Goal: Find specific page/section: Find specific page/section

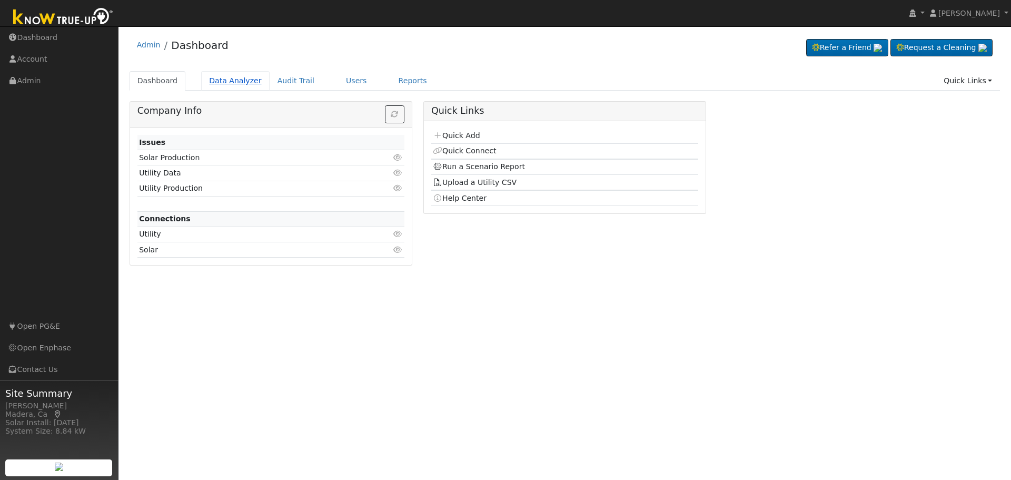
click at [225, 76] on link "Data Analyzer" at bounding box center [235, 80] width 68 height 19
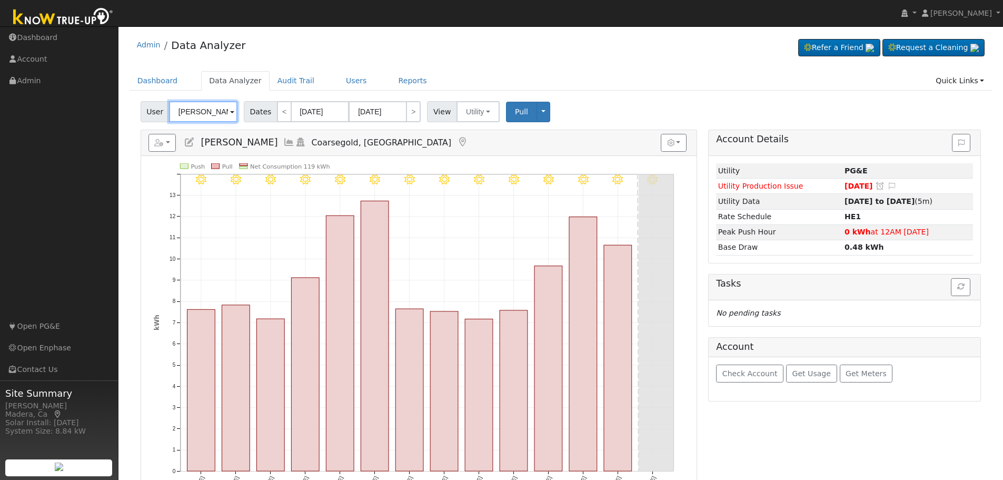
click at [223, 114] on input "[PERSON_NAME]" at bounding box center [203, 111] width 68 height 21
click at [223, 114] on img at bounding box center [224, 111] width 26 height 20
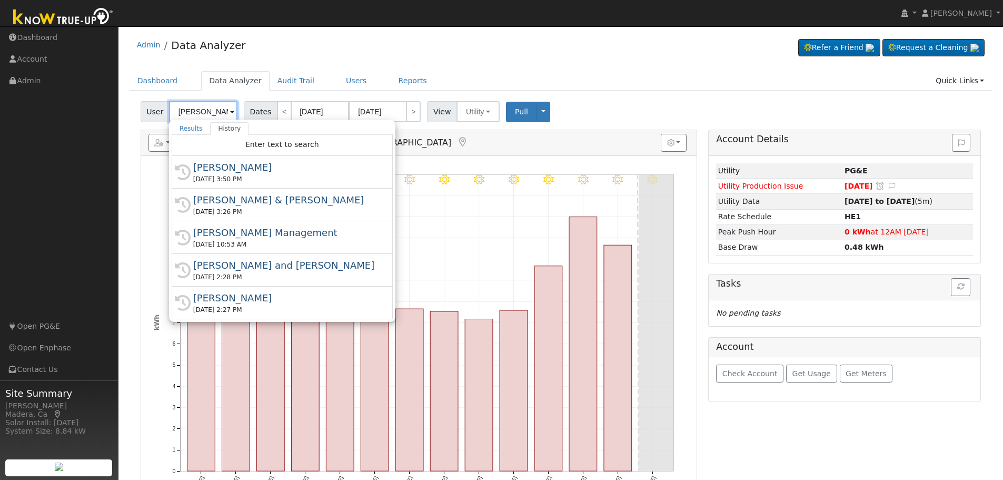
click at [223, 114] on input "[PERSON_NAME]" at bounding box center [203, 111] width 68 height 21
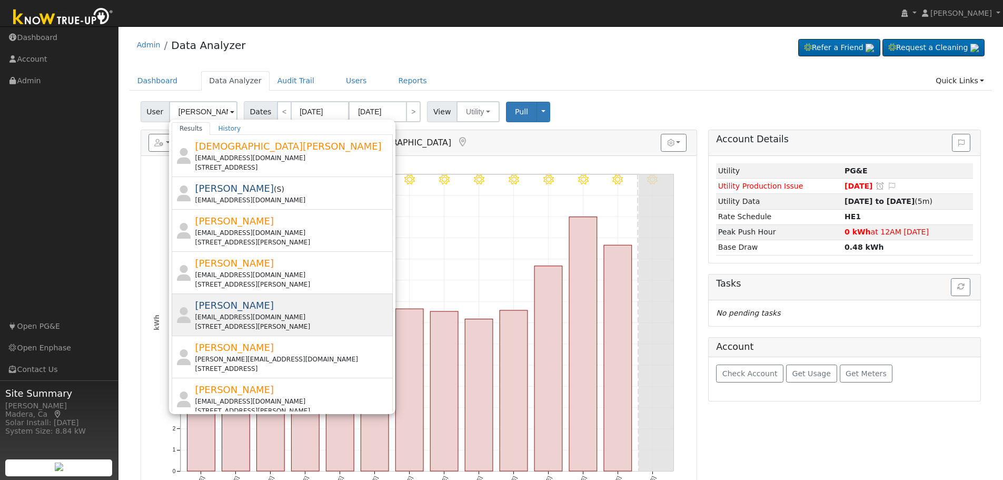
click at [266, 311] on div "[PERSON_NAME] [EMAIL_ADDRESS][DOMAIN_NAME] [STREET_ADDRESS][PERSON_NAME]" at bounding box center [292, 314] width 195 height 33
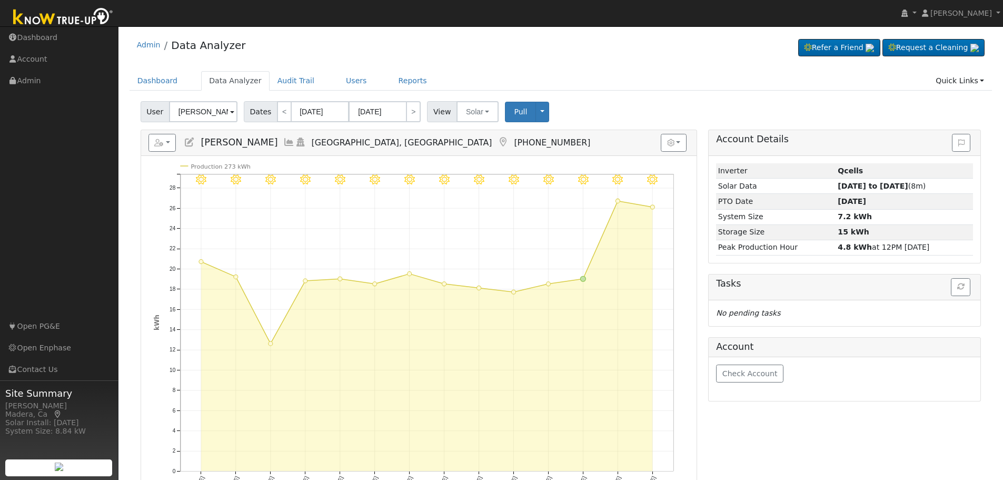
click at [283, 146] on icon at bounding box center [289, 141] width 12 height 9
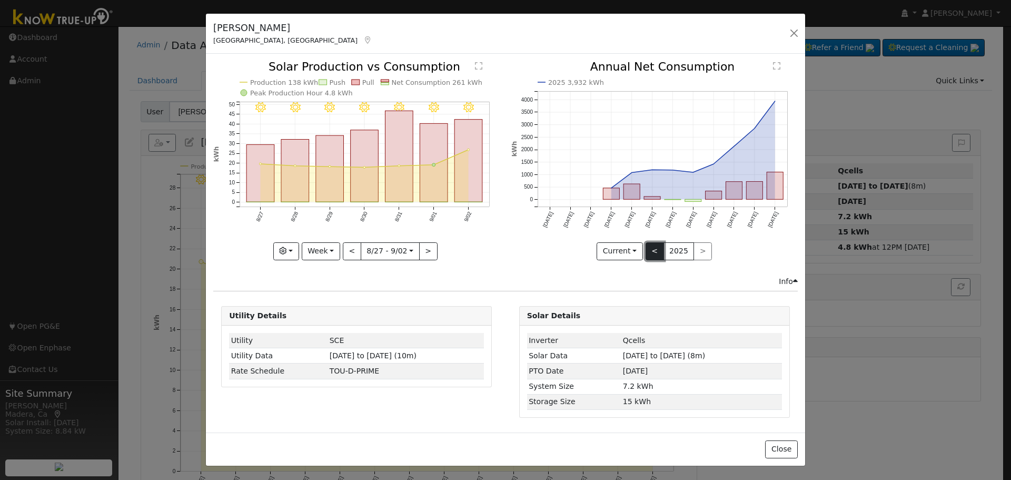
click at [653, 252] on button "<" at bounding box center [654, 251] width 18 height 18
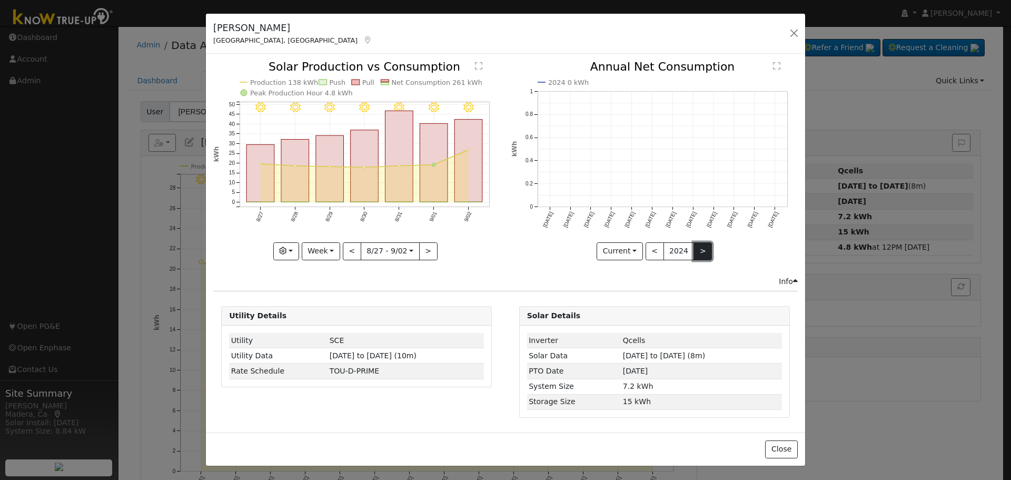
click at [693, 253] on button ">" at bounding box center [702, 251] width 18 height 18
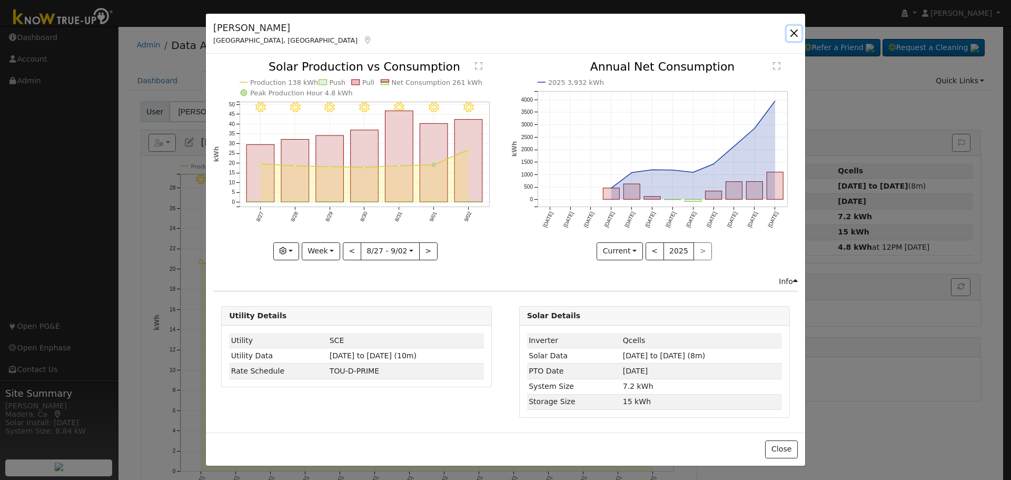
click at [792, 34] on button "button" at bounding box center [793, 33] width 15 height 15
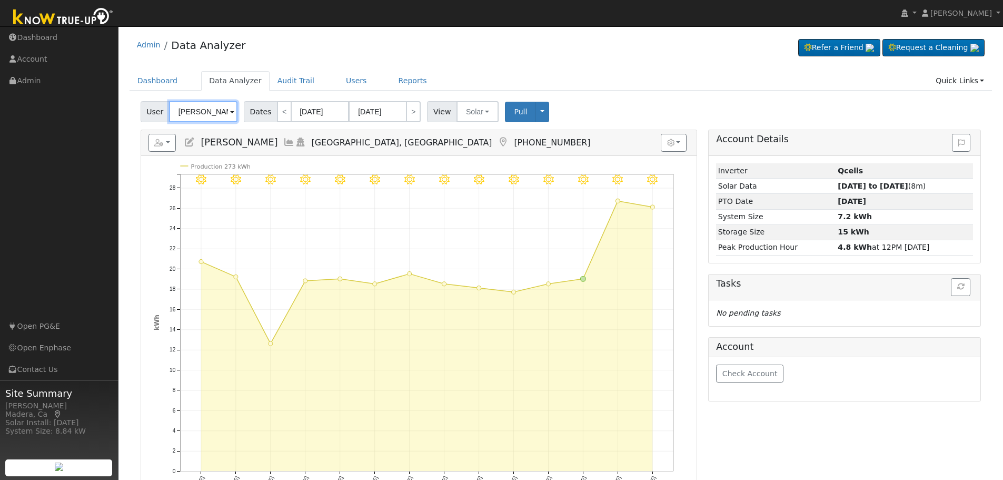
click at [215, 114] on input "[PERSON_NAME]" at bounding box center [203, 111] width 68 height 21
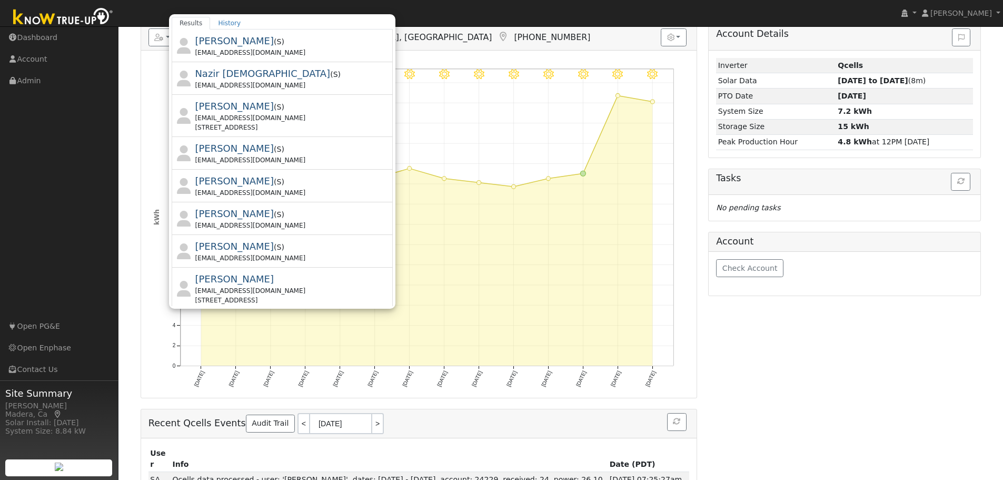
click at [444, 36] on h5 "Reports Scenario Health Check Energy Audit Account Timeline User Audit Trail In…" at bounding box center [418, 37] width 541 height 18
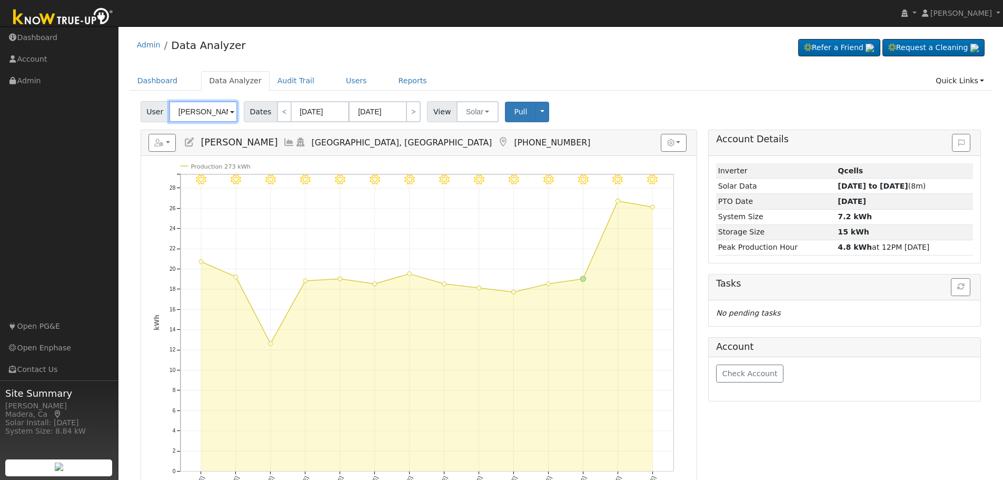
click at [212, 115] on input "[PERSON_NAME]" at bounding box center [203, 111] width 68 height 21
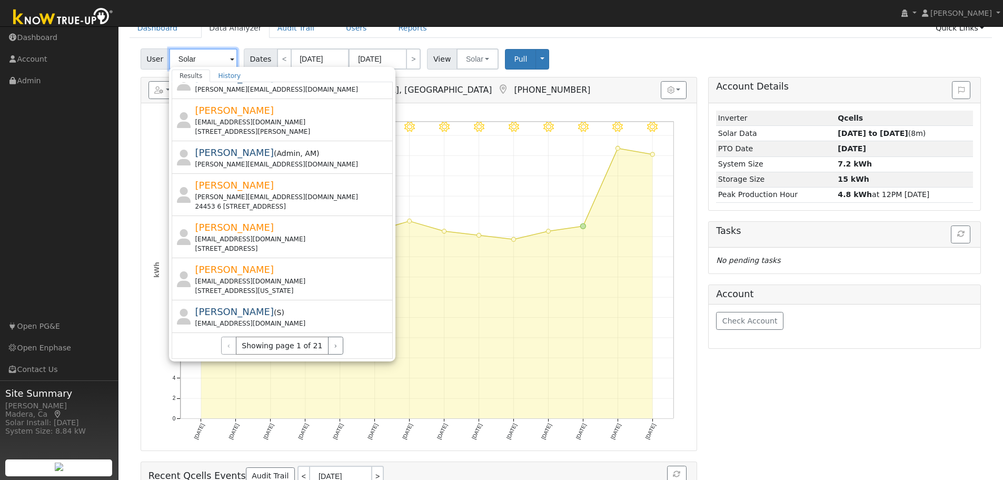
scroll to position [105, 0]
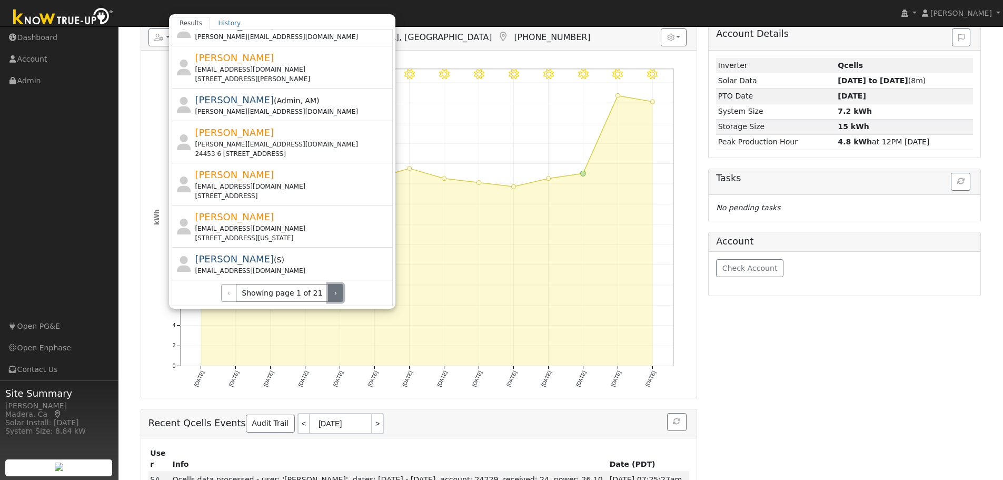
click at [328, 295] on button "›" at bounding box center [335, 293] width 15 height 18
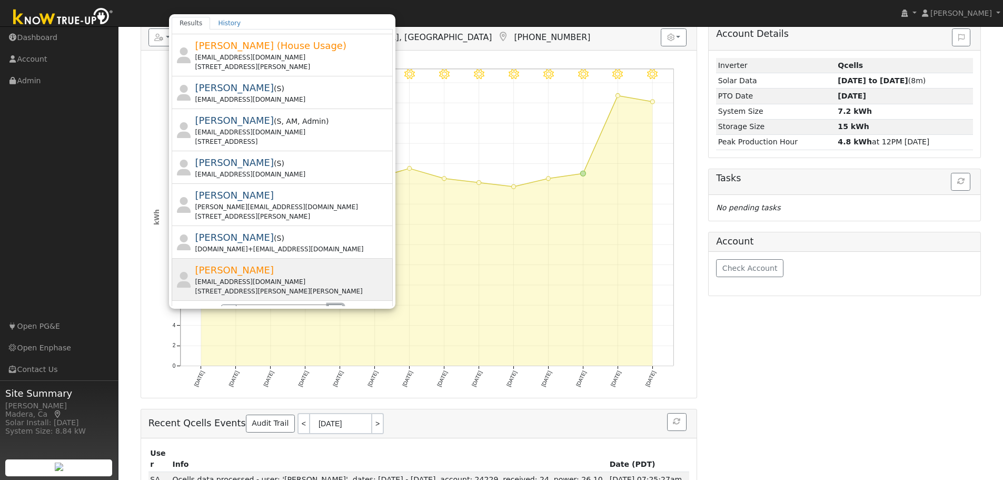
scroll to position [305, 0]
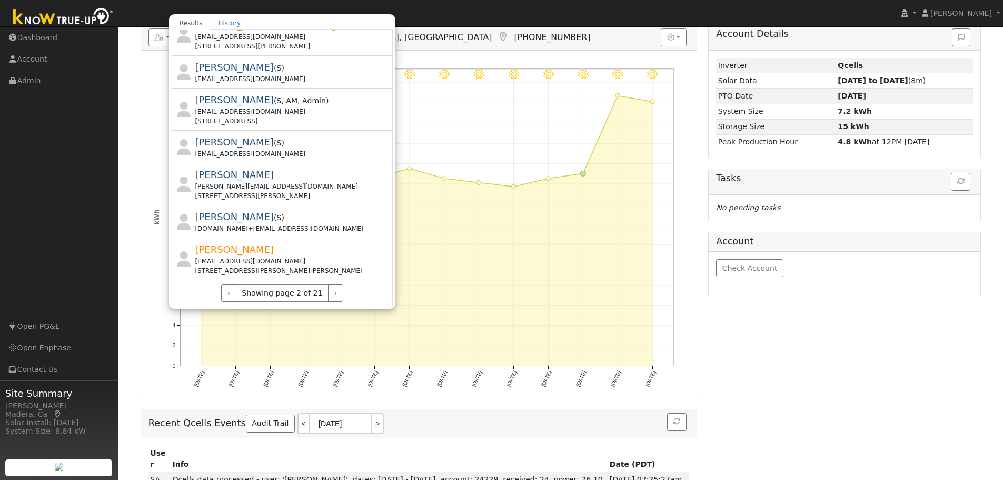
click at [477, 411] on div "Recent Qcells Events Audit Trail < [DATE] >" at bounding box center [418, 423] width 555 height 29
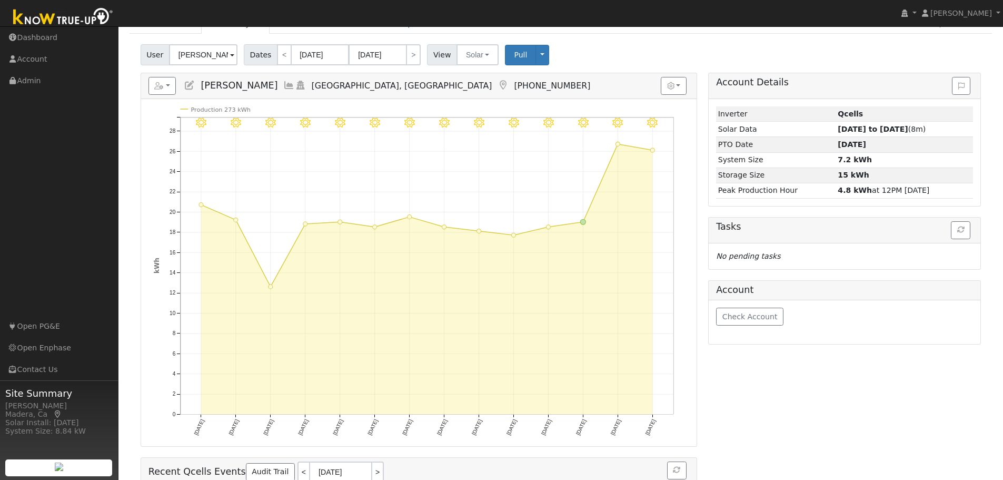
scroll to position [0, 0]
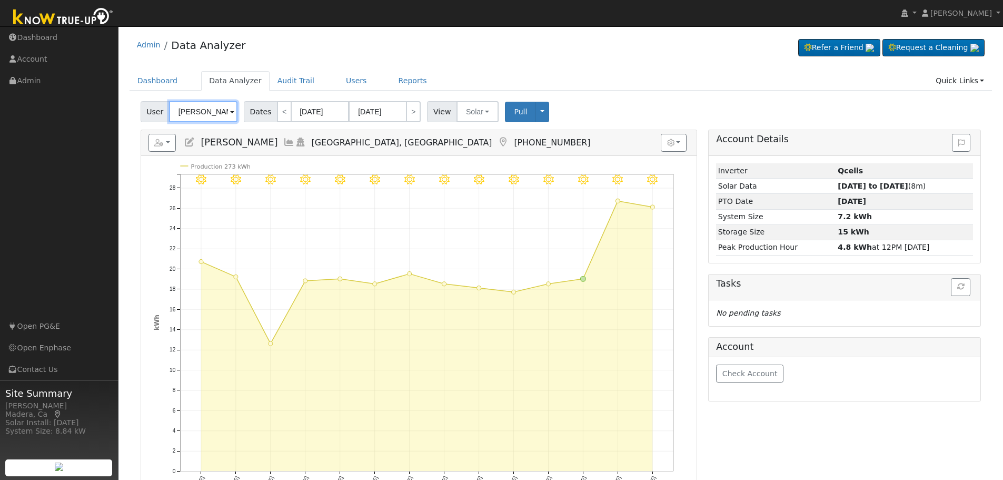
click at [206, 114] on input "[PERSON_NAME]" at bounding box center [203, 111] width 68 height 21
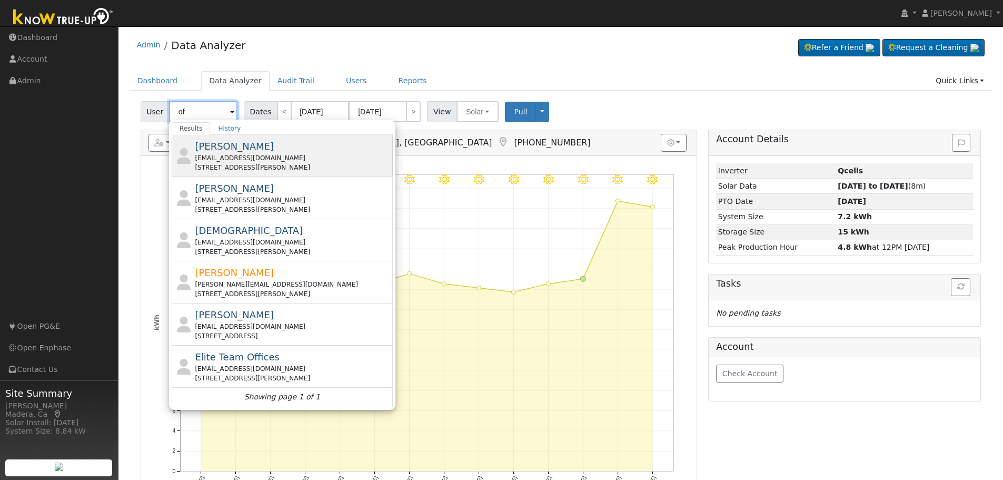
type input "o"
